Goal: Find specific page/section: Find specific page/section

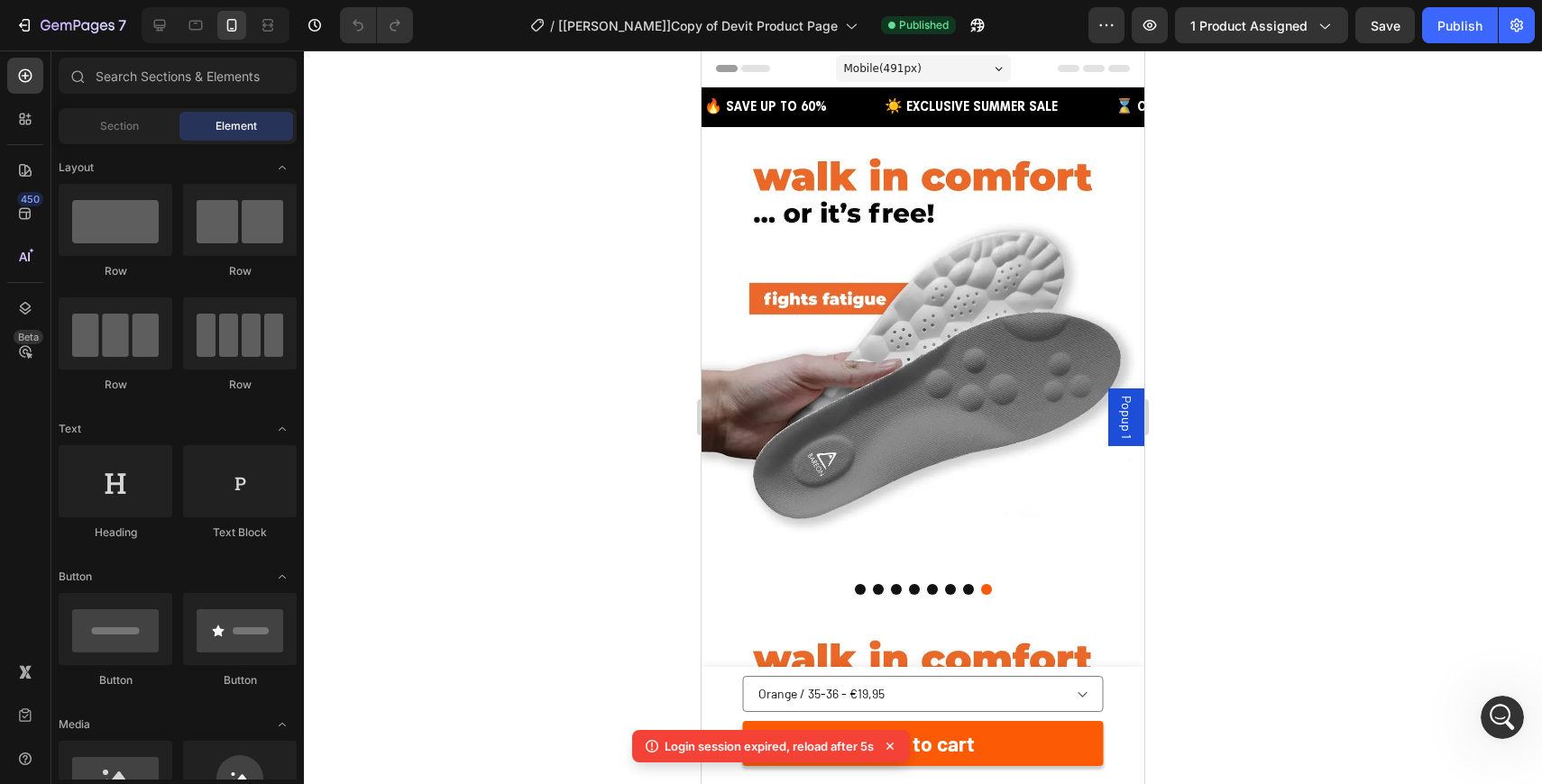
scroll to position [4670, 0]
